Goal: Find specific page/section: Find specific page/section

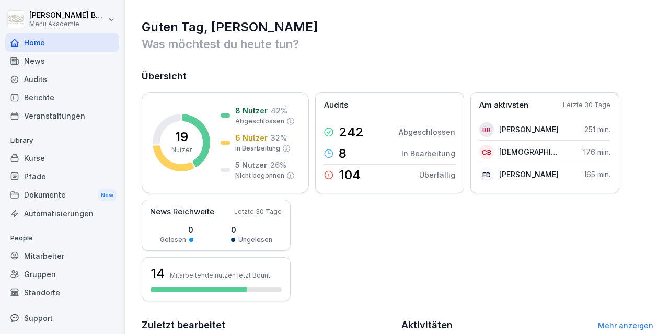
scroll to position [236, 0]
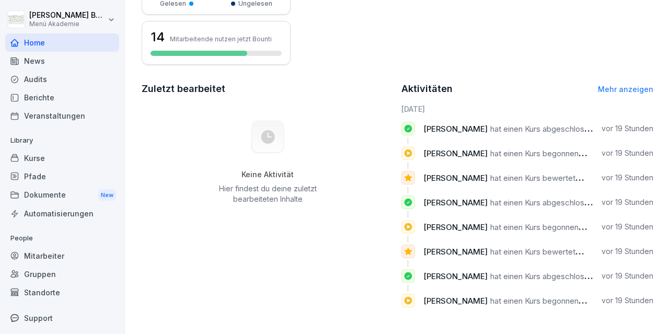
click at [43, 275] on div "Gruppen" at bounding box center [62, 274] width 114 height 18
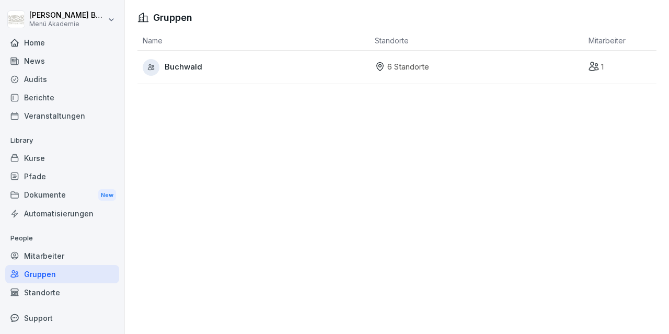
click at [202, 67] on div "Buchwald" at bounding box center [256, 67] width 227 height 17
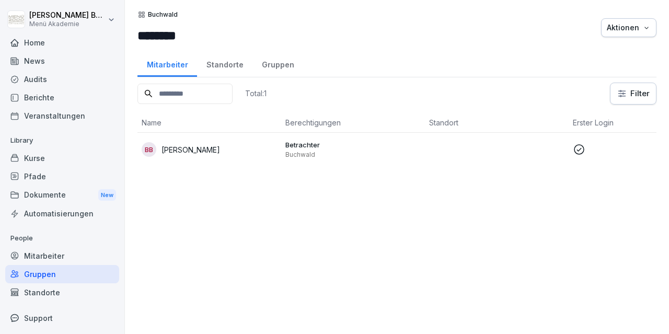
click at [215, 61] on div "Standorte" at bounding box center [224, 63] width 55 height 27
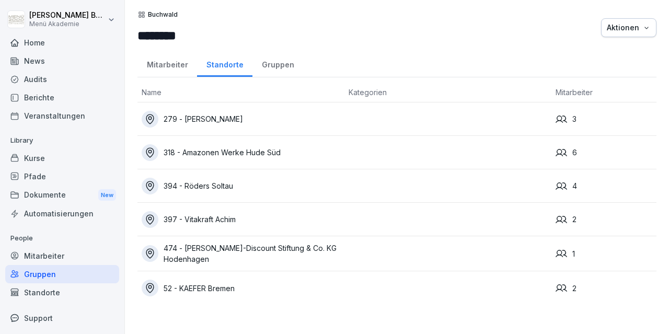
click at [213, 120] on div "279 - [PERSON_NAME]" at bounding box center [241, 119] width 199 height 17
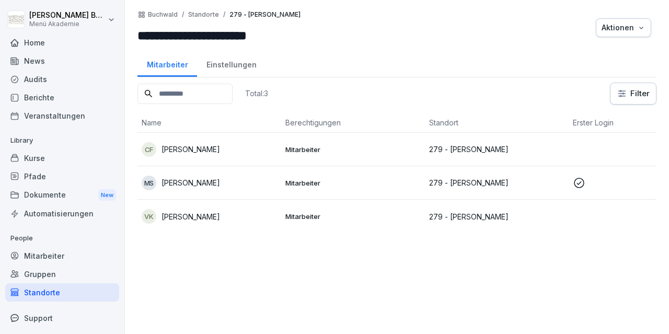
click at [201, 180] on p "Marion Sudmeyer" at bounding box center [191, 182] width 59 height 11
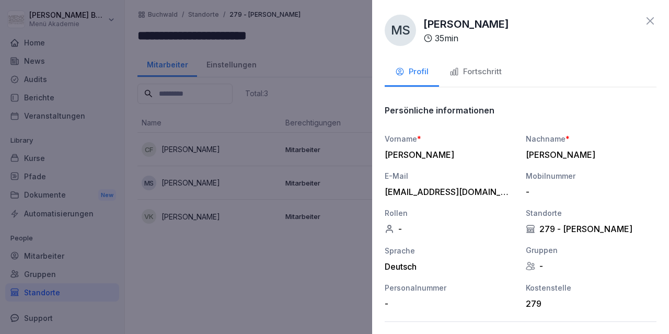
click at [482, 72] on div "Fortschritt" at bounding box center [476, 72] width 52 height 12
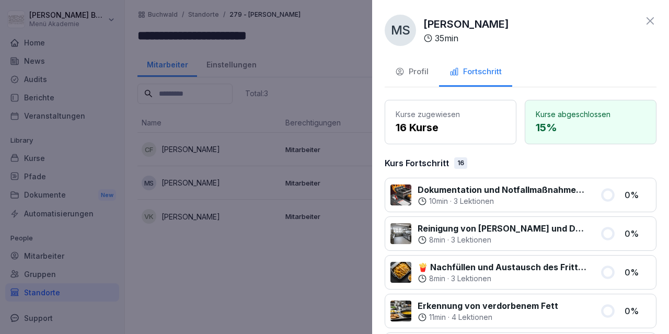
click at [417, 73] on div "Profil" at bounding box center [411, 72] width 33 height 12
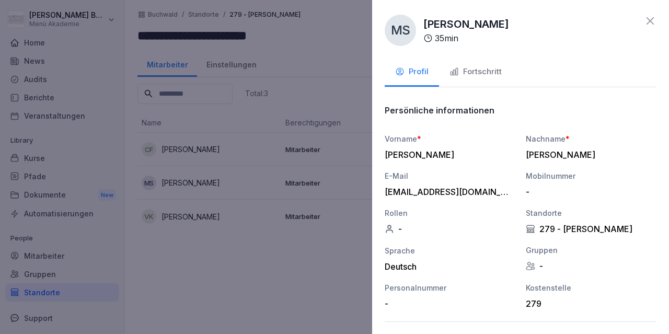
click at [647, 20] on icon at bounding box center [650, 21] width 13 height 13
